Goal: Information Seeking & Learning: Learn about a topic

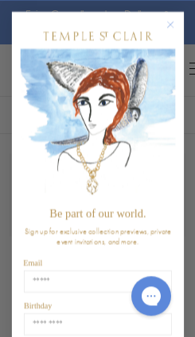
scroll to position [80, 0]
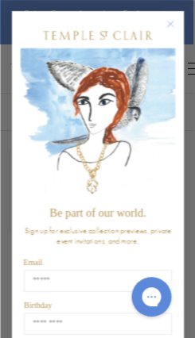
scroll to position [77, 2]
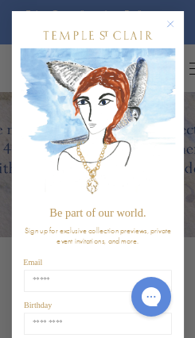
scroll to position [2143, 0]
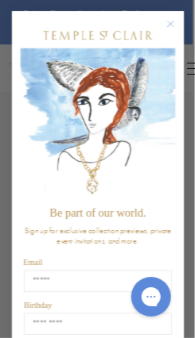
scroll to position [1610, 9]
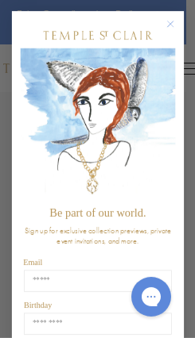
click at [165, 29] on circle "Close dialog" at bounding box center [169, 23] width 13 height 13
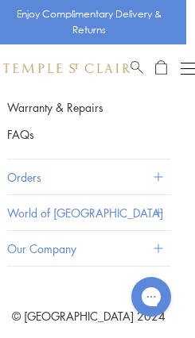
scroll to position [3676, 9]
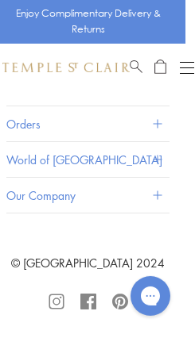
scroll to position [3714, 9]
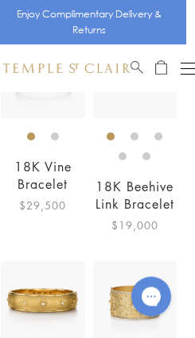
scroll to position [3923, 9]
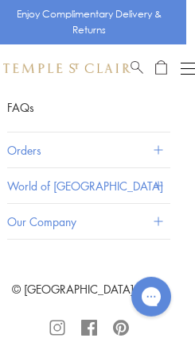
click at [29, 203] on button "World of [GEOGRAPHIC_DATA]" at bounding box center [86, 185] width 159 height 35
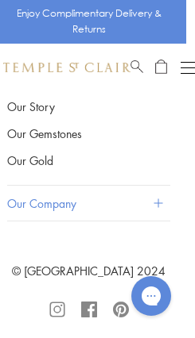
scroll to position [4865, 9]
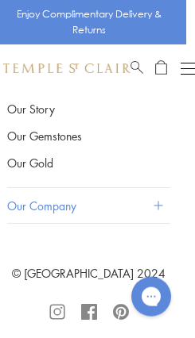
click at [19, 145] on link "Our Gemstones" at bounding box center [86, 135] width 159 height 17
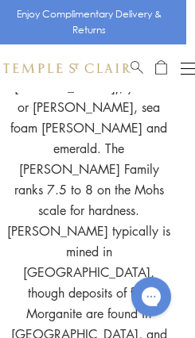
scroll to position [2801, 9]
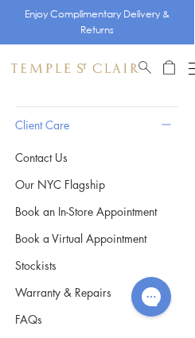
scroll to position [4746, 1]
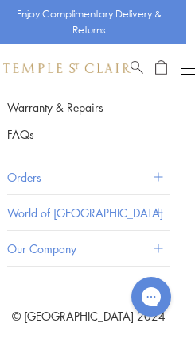
scroll to position [3662, 9]
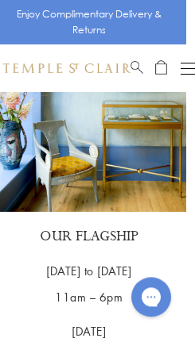
scroll to position [2817, 9]
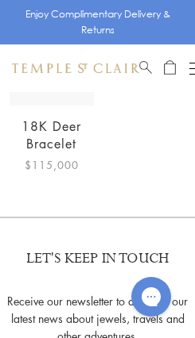
scroll to position [4406, 0]
